Goal: Navigation & Orientation: Find specific page/section

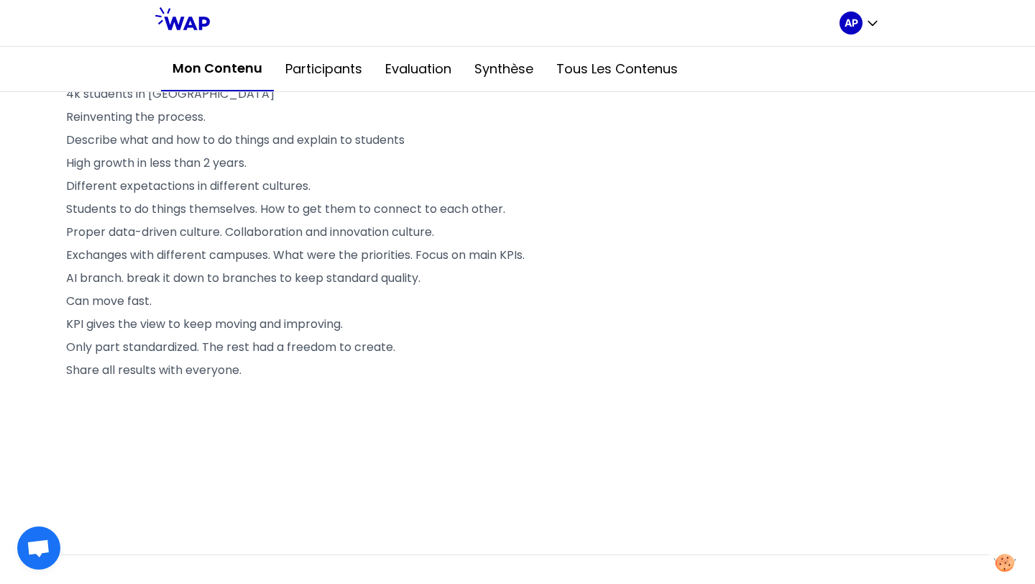
scroll to position [17, 0]
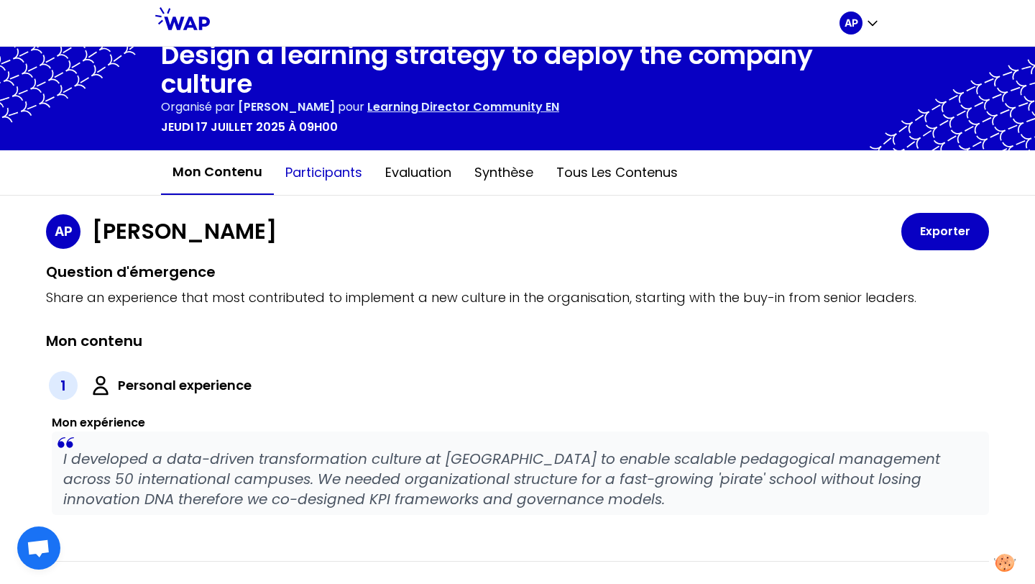
click at [319, 175] on button "Participants" at bounding box center [324, 172] width 100 height 43
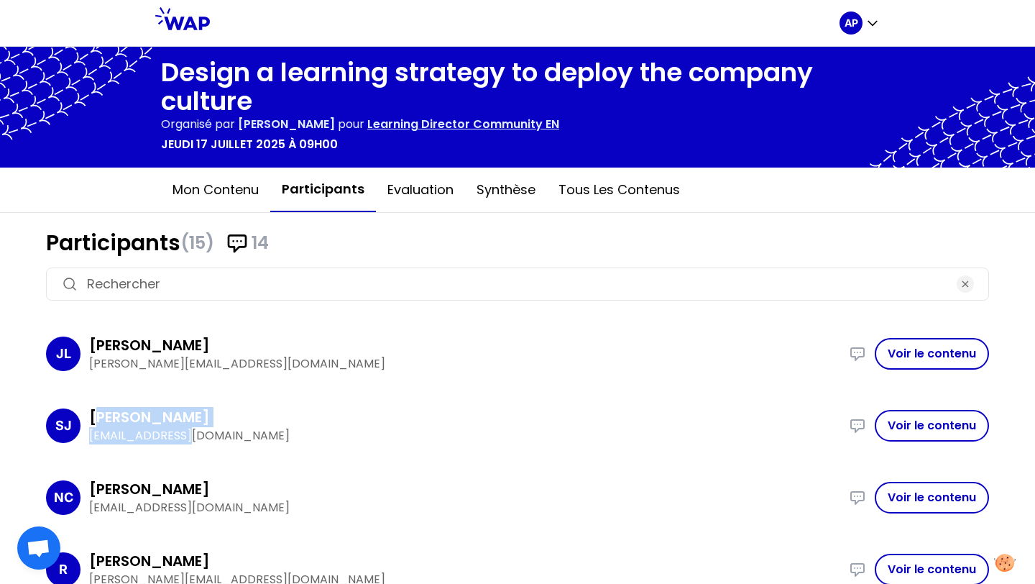
drag, startPoint x: 96, startPoint y: 418, endPoint x: 273, endPoint y: 426, distance: 177.1
click at [273, 426] on div "[PERSON_NAME] [PERSON_NAME][EMAIL_ADDRESS][DOMAIN_NAME]" at bounding box center [464, 425] width 751 height 37
click at [413, 190] on button "Evaluation" at bounding box center [420, 189] width 89 height 43
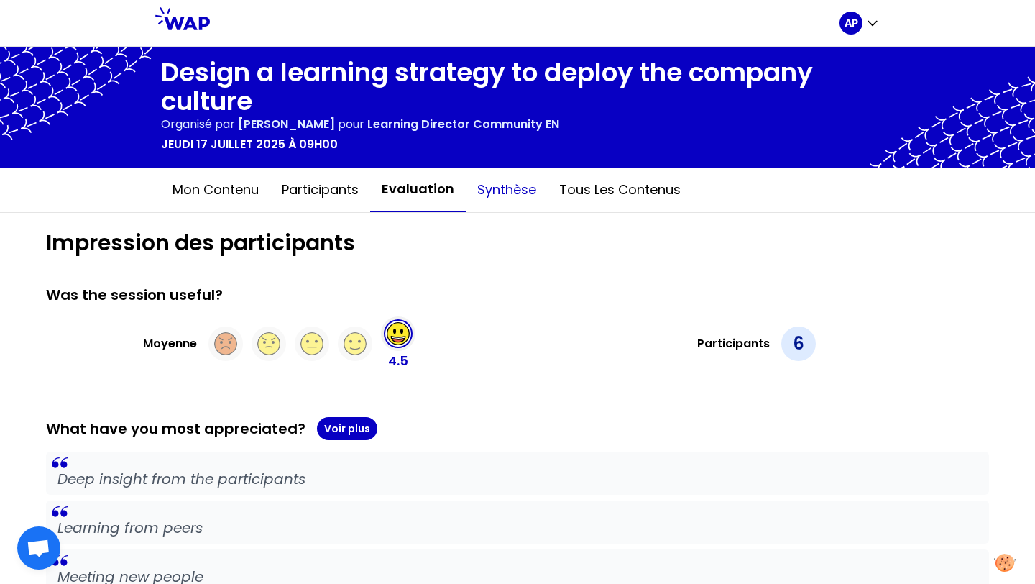
click at [499, 186] on button "Synthèse" at bounding box center [507, 189] width 82 height 43
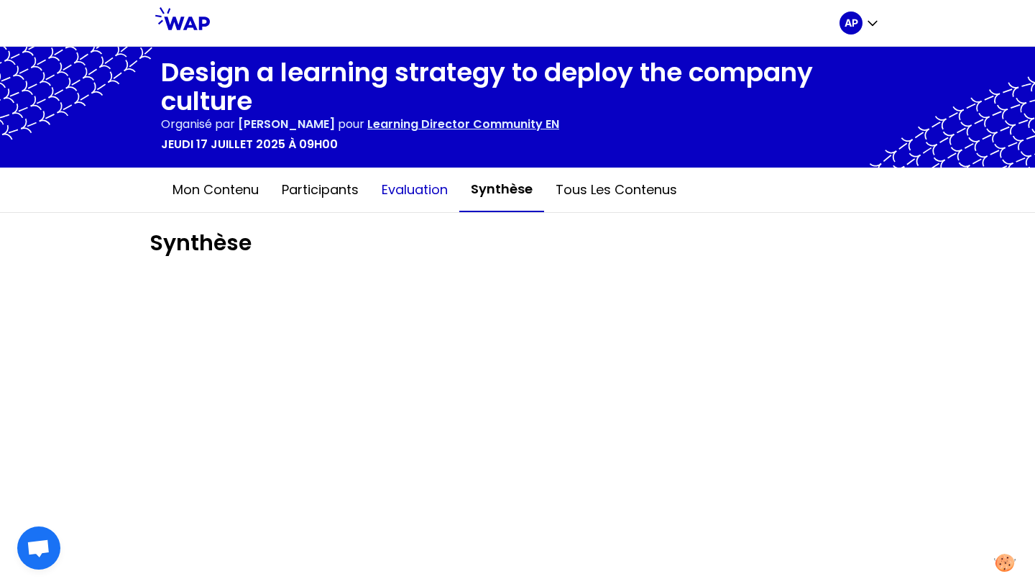
click at [418, 191] on button "Evaluation" at bounding box center [414, 189] width 89 height 43
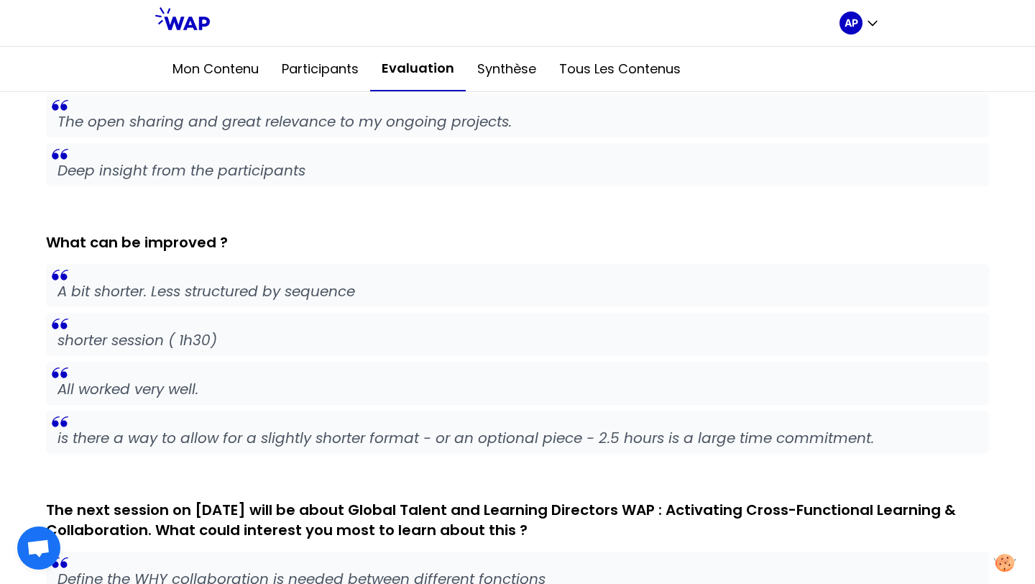
scroll to position [772, 0]
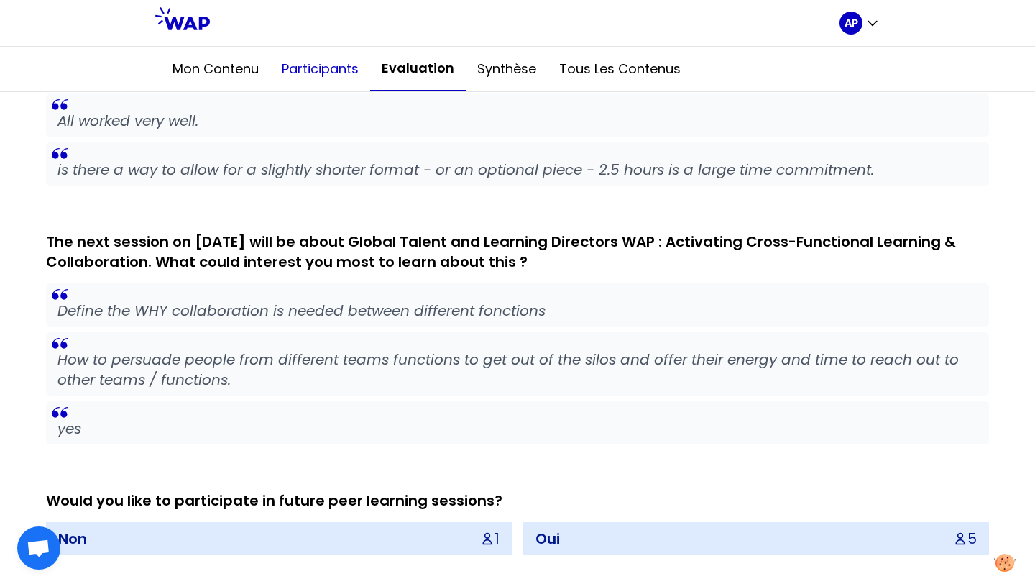
click at [314, 71] on button "Participants" at bounding box center [320, 68] width 100 height 43
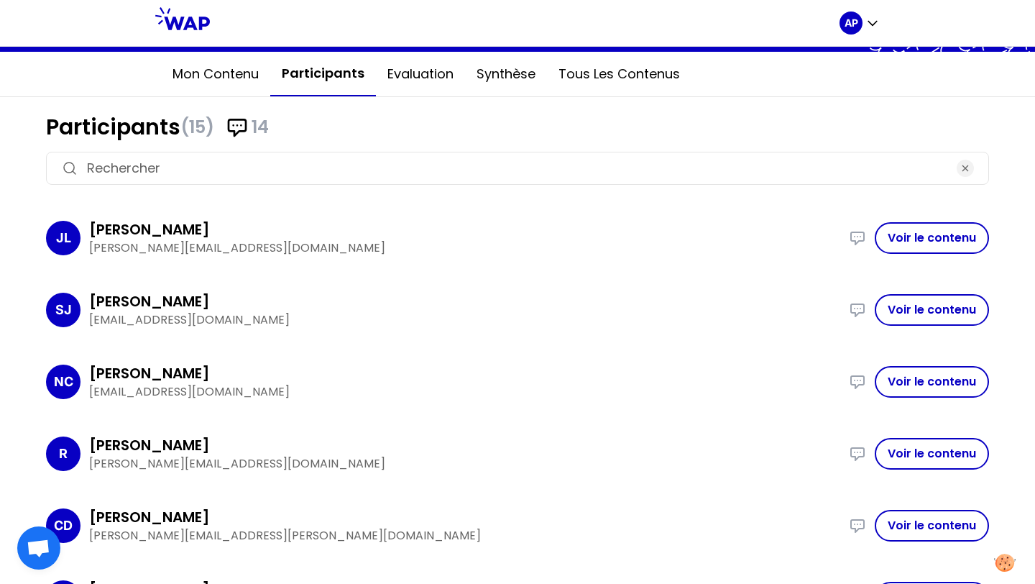
scroll to position [119, 0]
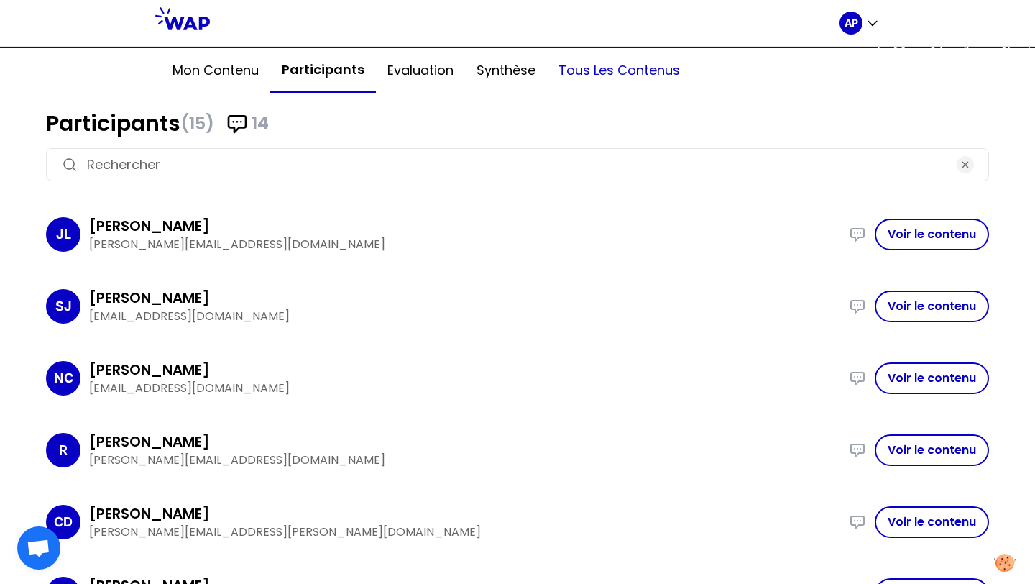
click at [613, 80] on button "Tous les contenus" at bounding box center [619, 70] width 145 height 43
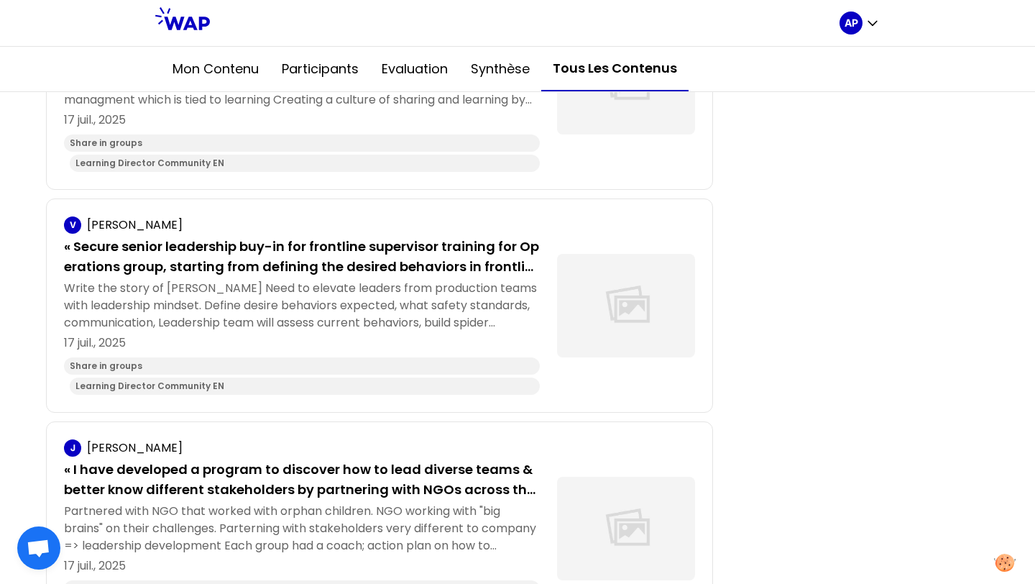
scroll to position [4140, 0]
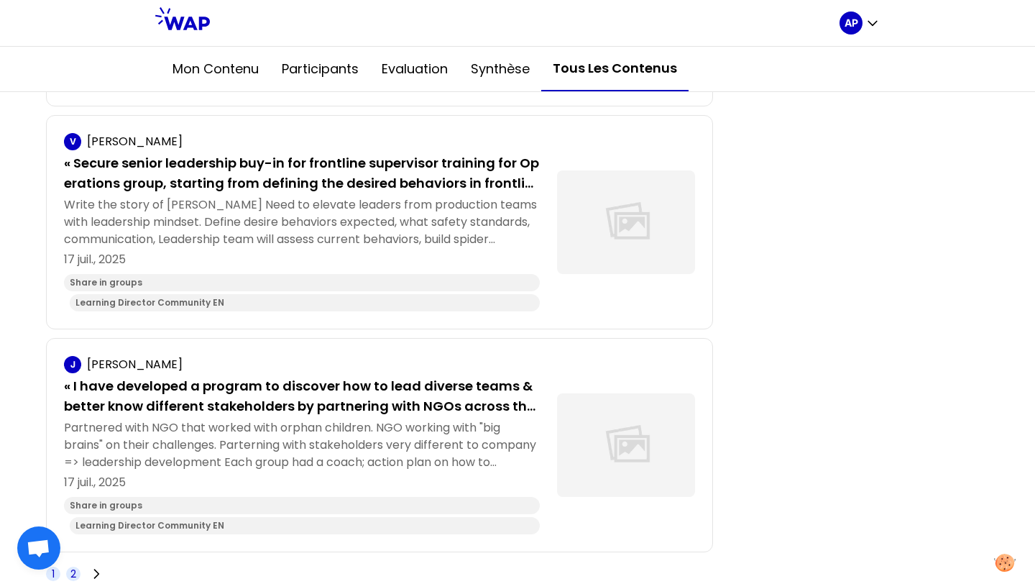
click at [70, 569] on span "2" at bounding box center [73, 574] width 6 height 14
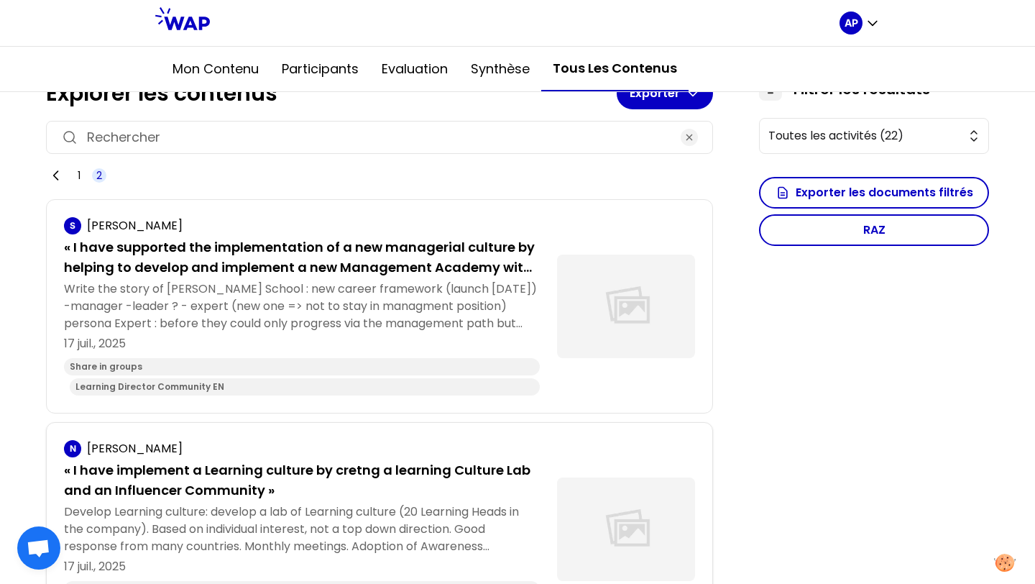
scroll to position [238, 0]
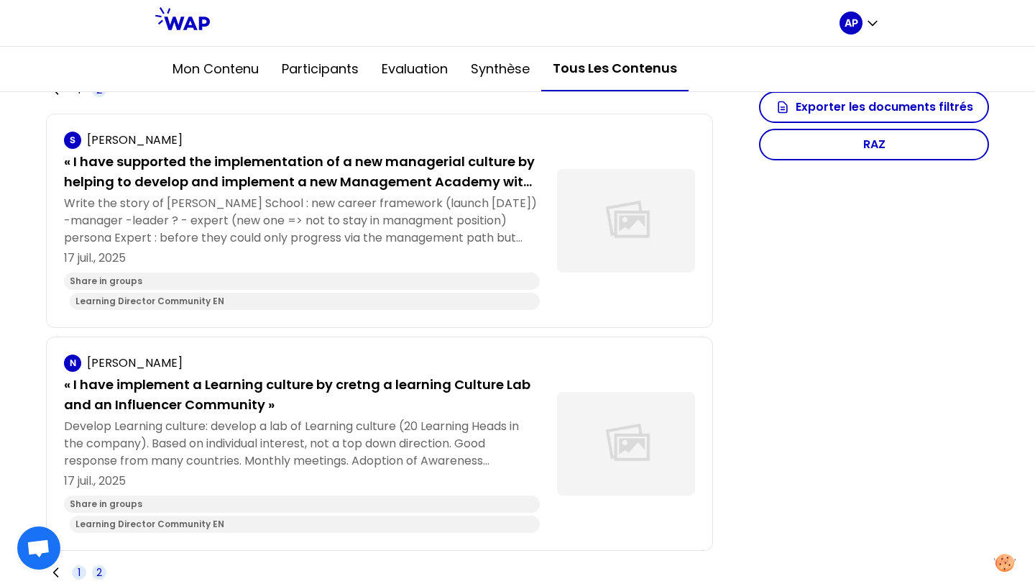
click at [78, 569] on span "1" at bounding box center [79, 572] width 3 height 14
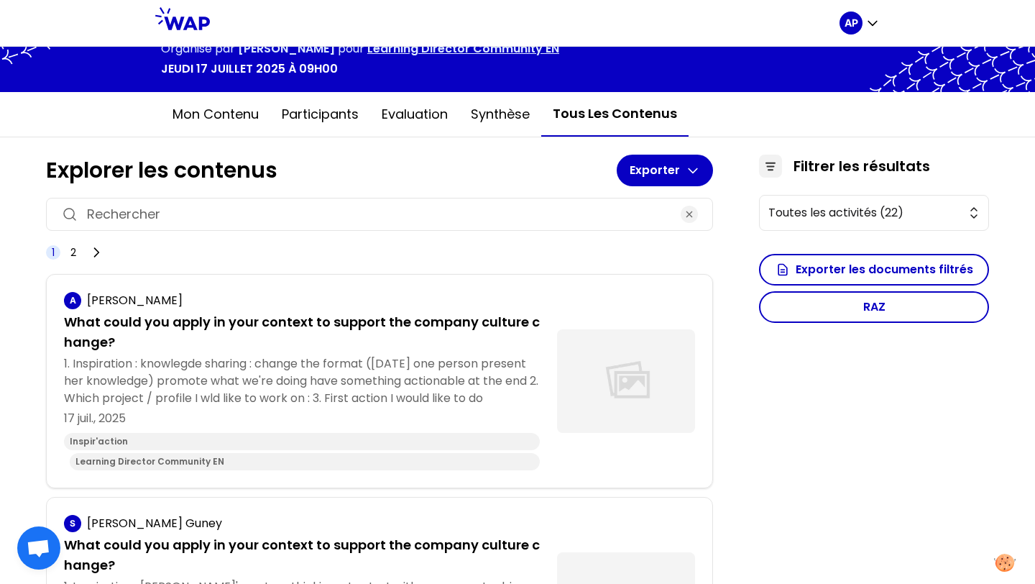
scroll to position [98, 0]
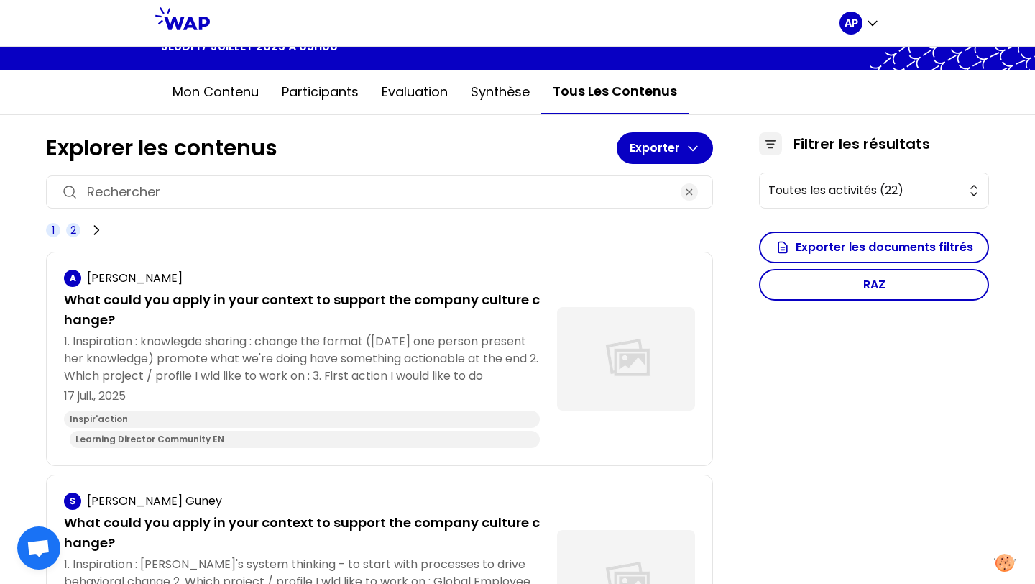
click at [71, 226] on span "2" at bounding box center [73, 230] width 6 height 14
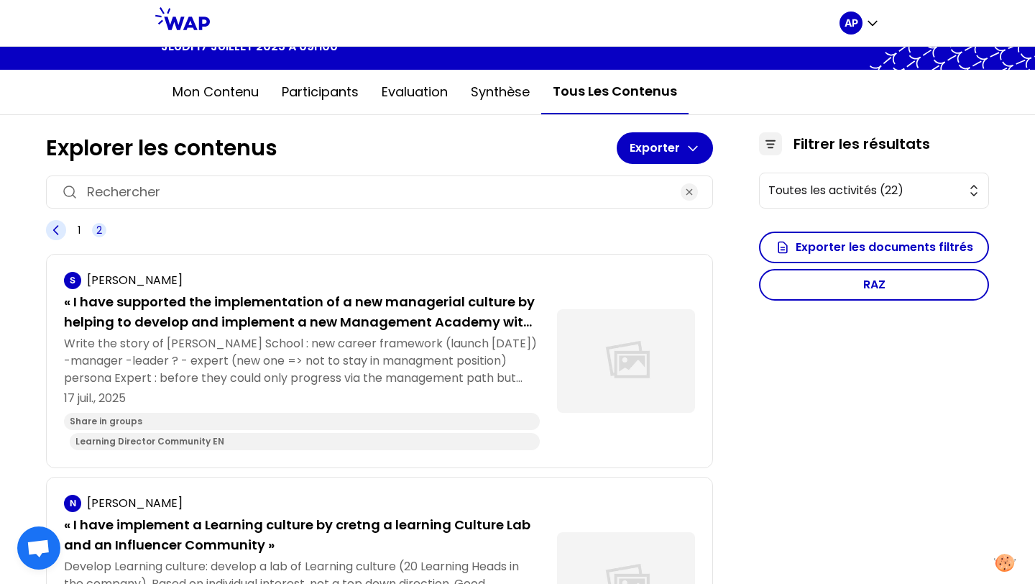
click at [52, 230] on icon at bounding box center [56, 230] width 14 height 14
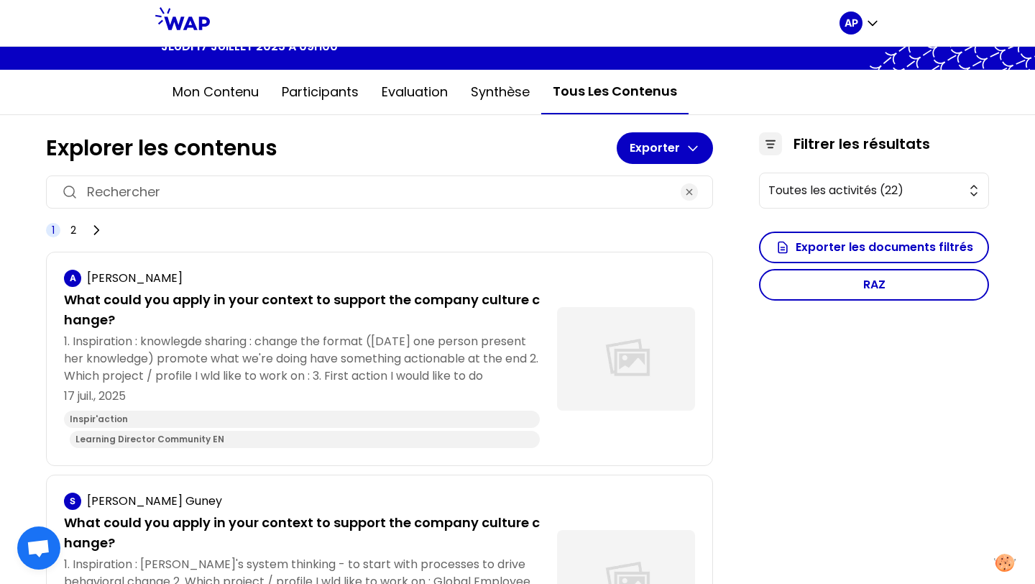
click at [81, 227] on div "1 2" at bounding box center [76, 230] width 60 height 20
click at [78, 230] on span "2" at bounding box center [73, 230] width 14 height 14
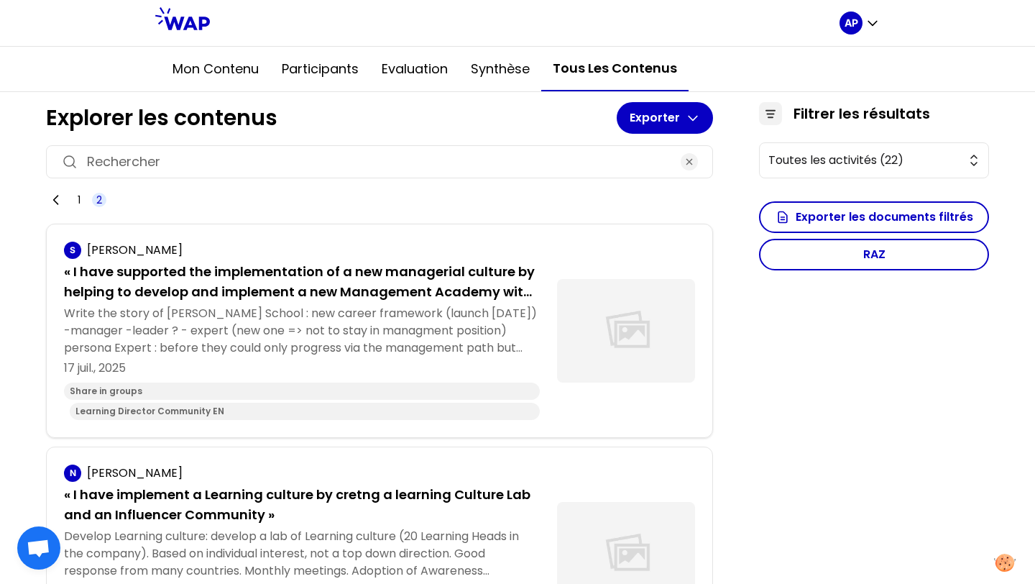
scroll to position [137, 0]
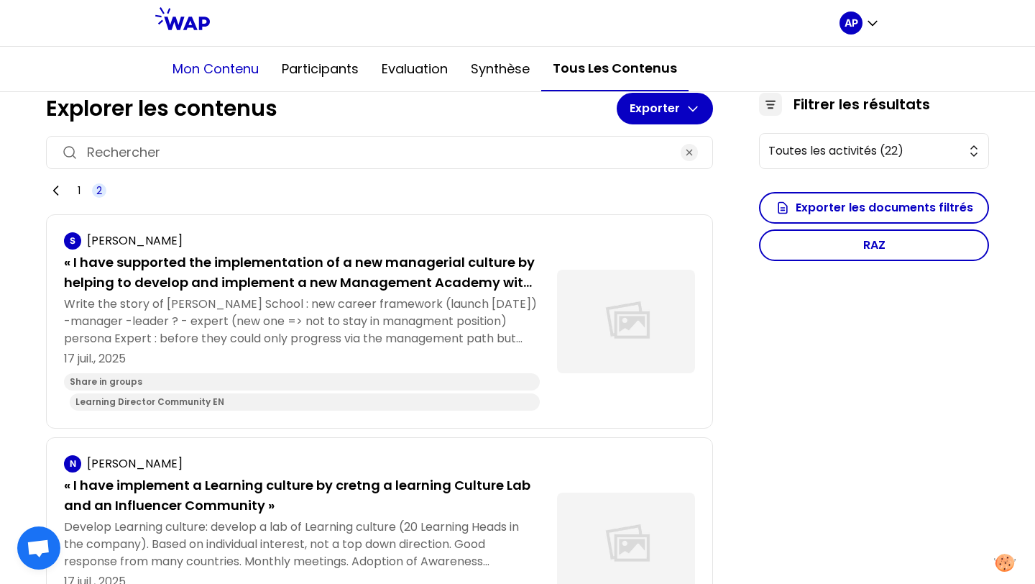
click at [214, 72] on button "Mon contenu" at bounding box center [215, 68] width 109 height 43
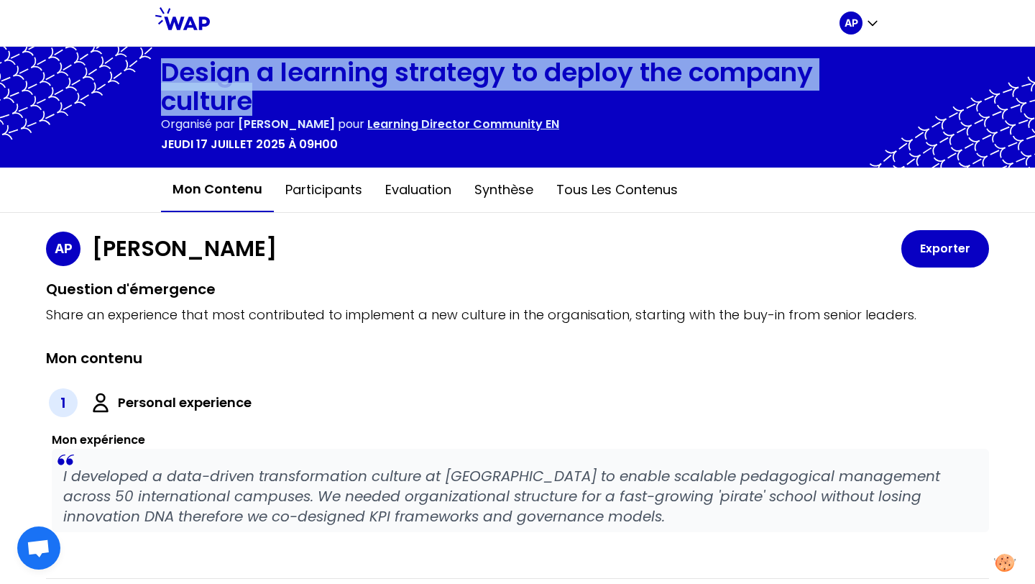
drag, startPoint x: 160, startPoint y: 67, endPoint x: 283, endPoint y: 93, distance: 125.1
click at [283, 93] on h1 "Design a learning strategy to deploy the company culture" at bounding box center [517, 87] width 713 height 58
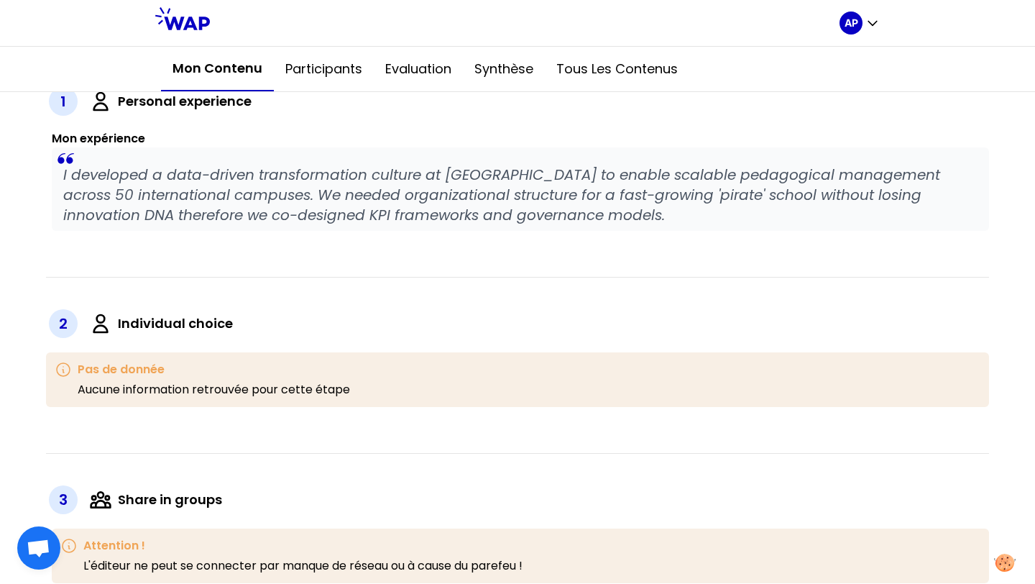
scroll to position [114, 0]
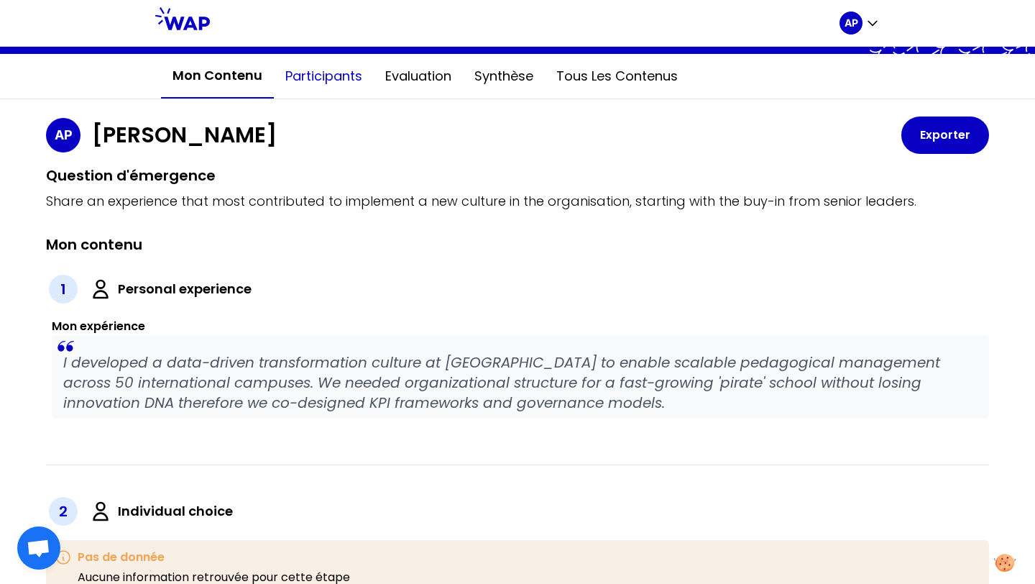
click at [316, 78] on button "Participants" at bounding box center [324, 76] width 100 height 43
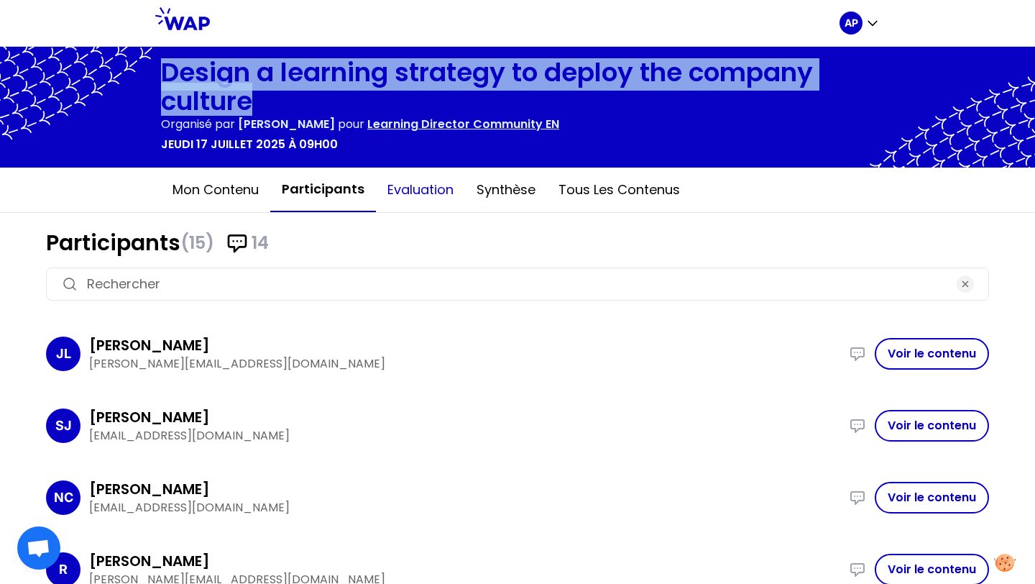
click at [429, 188] on button "Evaluation" at bounding box center [420, 189] width 89 height 43
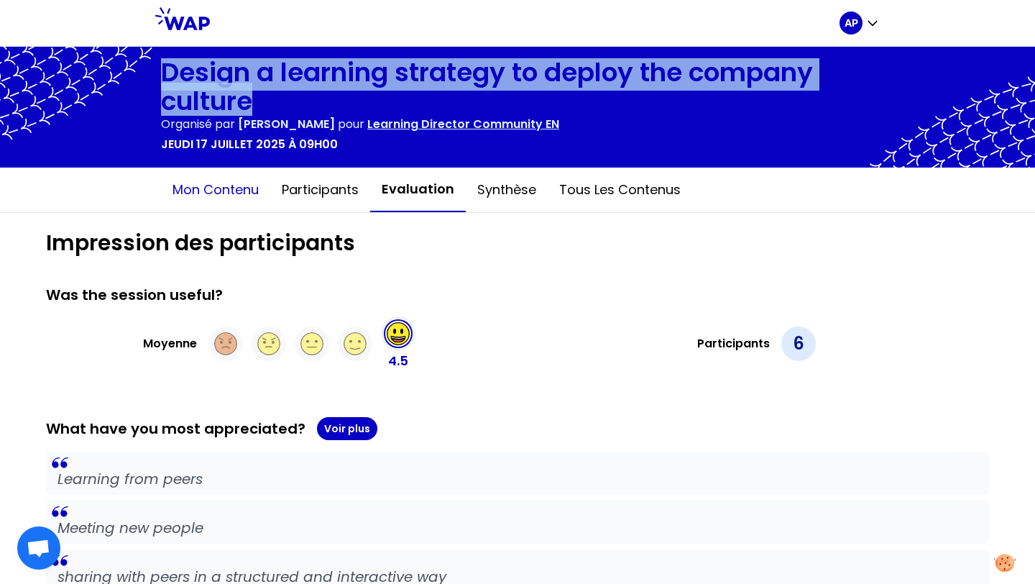
click at [233, 191] on button "Mon contenu" at bounding box center [215, 189] width 109 height 43
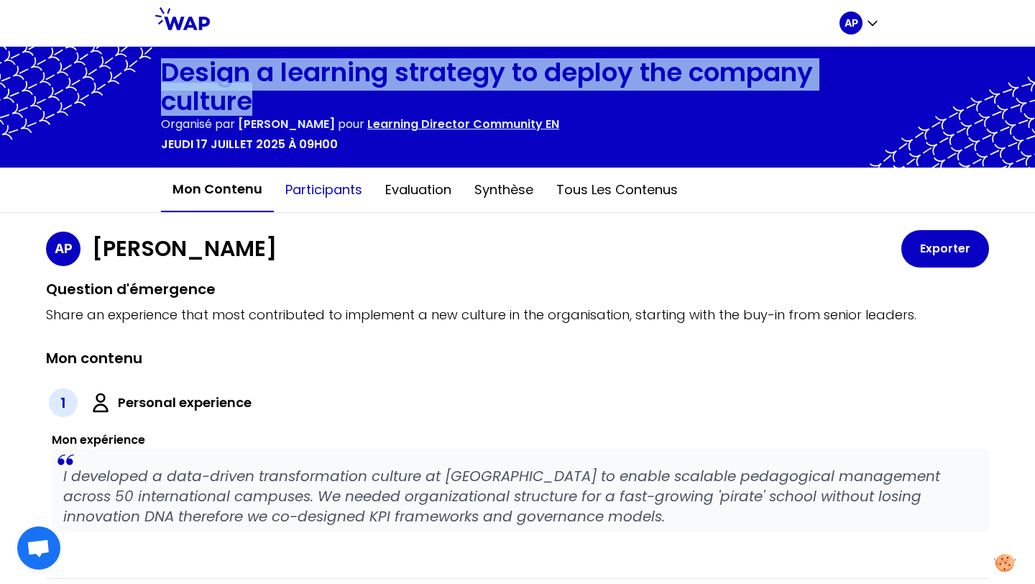
click at [298, 194] on button "Participants" at bounding box center [324, 189] width 100 height 43
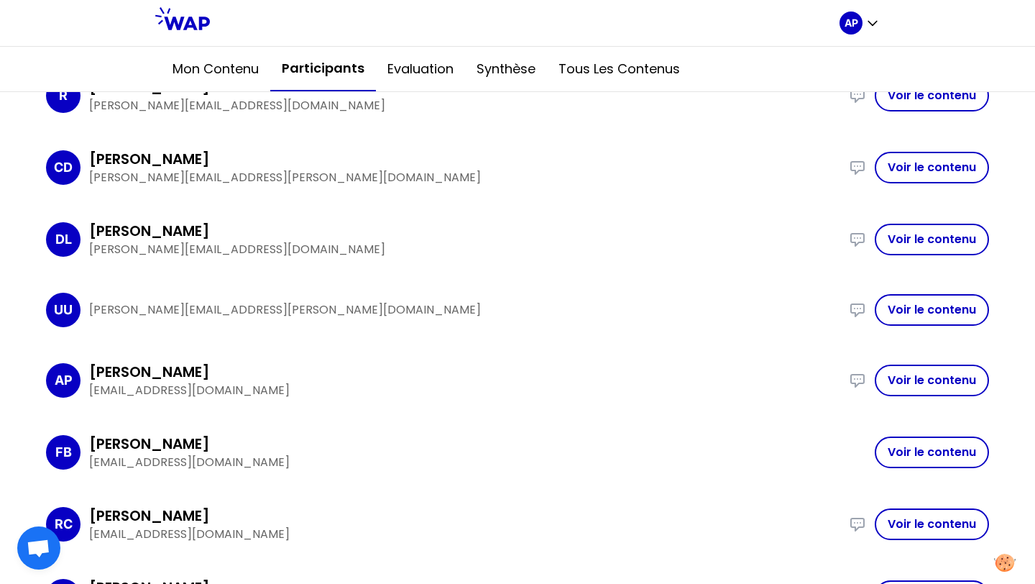
scroll to position [804, 0]
